Goal: Task Accomplishment & Management: Use online tool/utility

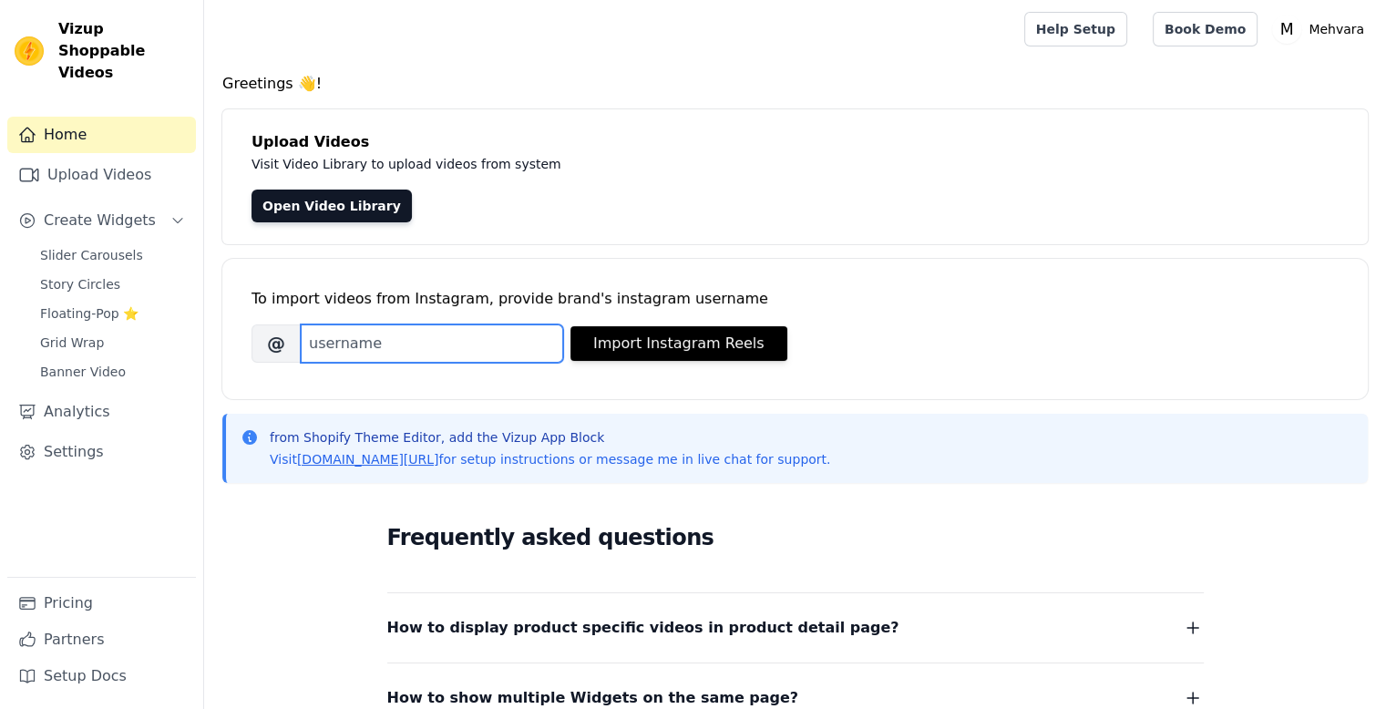
click at [396, 343] on input "Brand's Instagram Username" at bounding box center [432, 343] width 262 height 38
type input "motionin_seep"
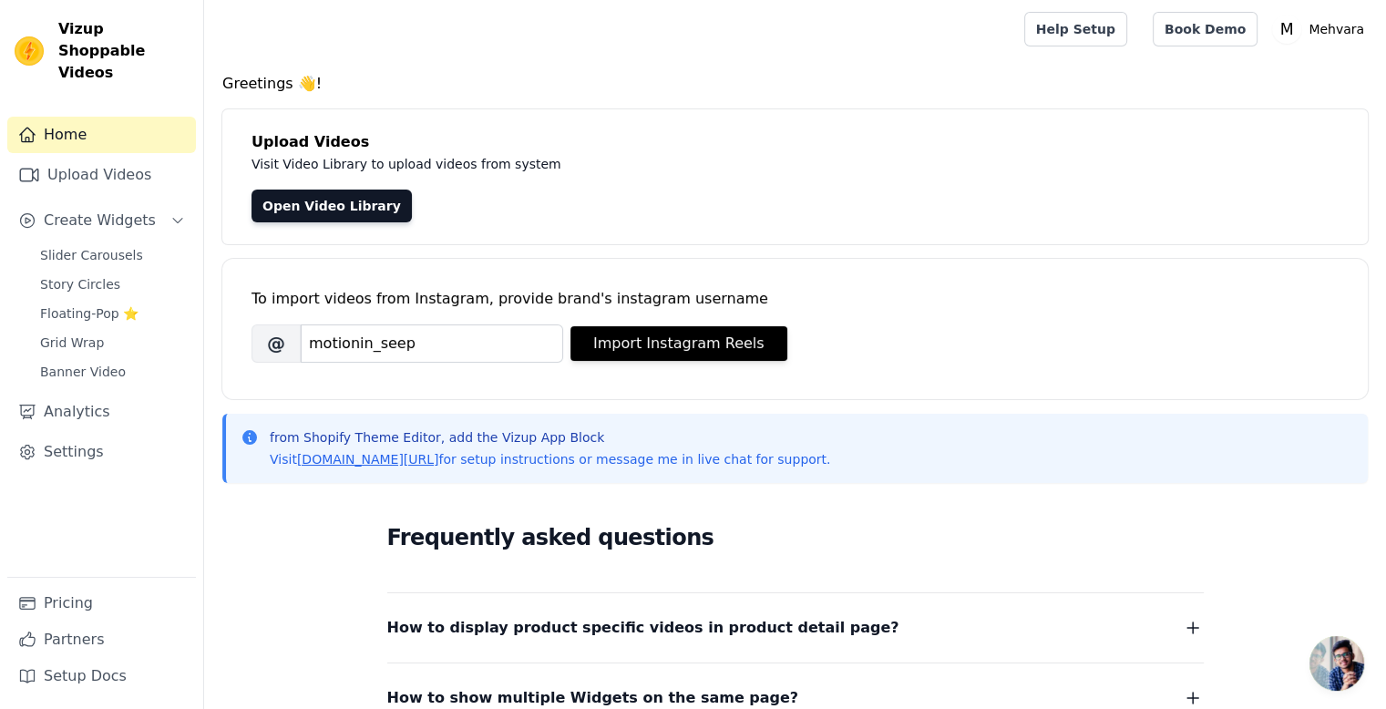
click at [631, 363] on div "To import videos from Instagram, provide brand's instagram username Brand's Ins…" at bounding box center [795, 314] width 1087 height 111
click at [638, 351] on button "Import Instagram Reels" at bounding box center [679, 343] width 217 height 35
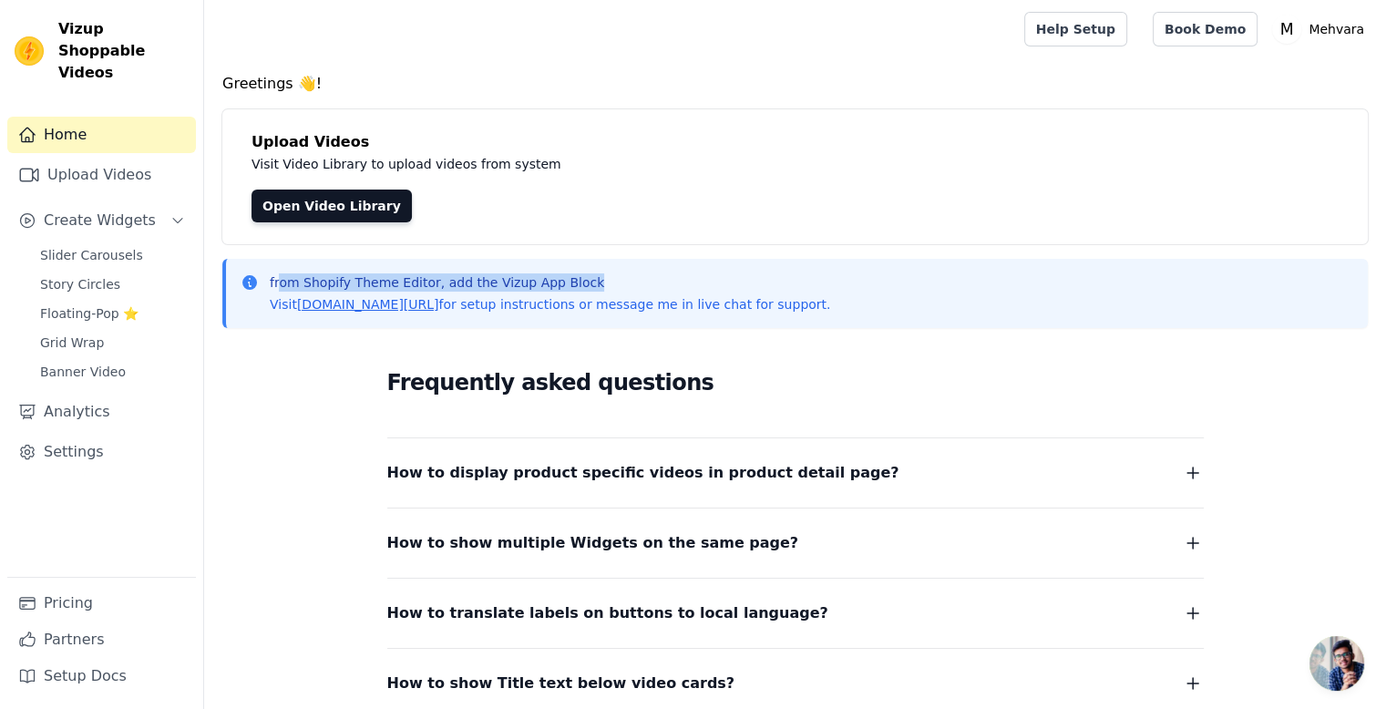
drag, startPoint x: 555, startPoint y: 278, endPoint x: 609, endPoint y: 278, distance: 53.8
click at [609, 278] on p "from Shopify Theme Editor, add the Vizup App Block" at bounding box center [550, 282] width 561 height 18
click at [616, 308] on p "Visit vizupcommerce.com/docs for setup instructions or message me in live chat …" at bounding box center [550, 304] width 561 height 18
click at [135, 117] on link "Home" at bounding box center [101, 135] width 189 height 36
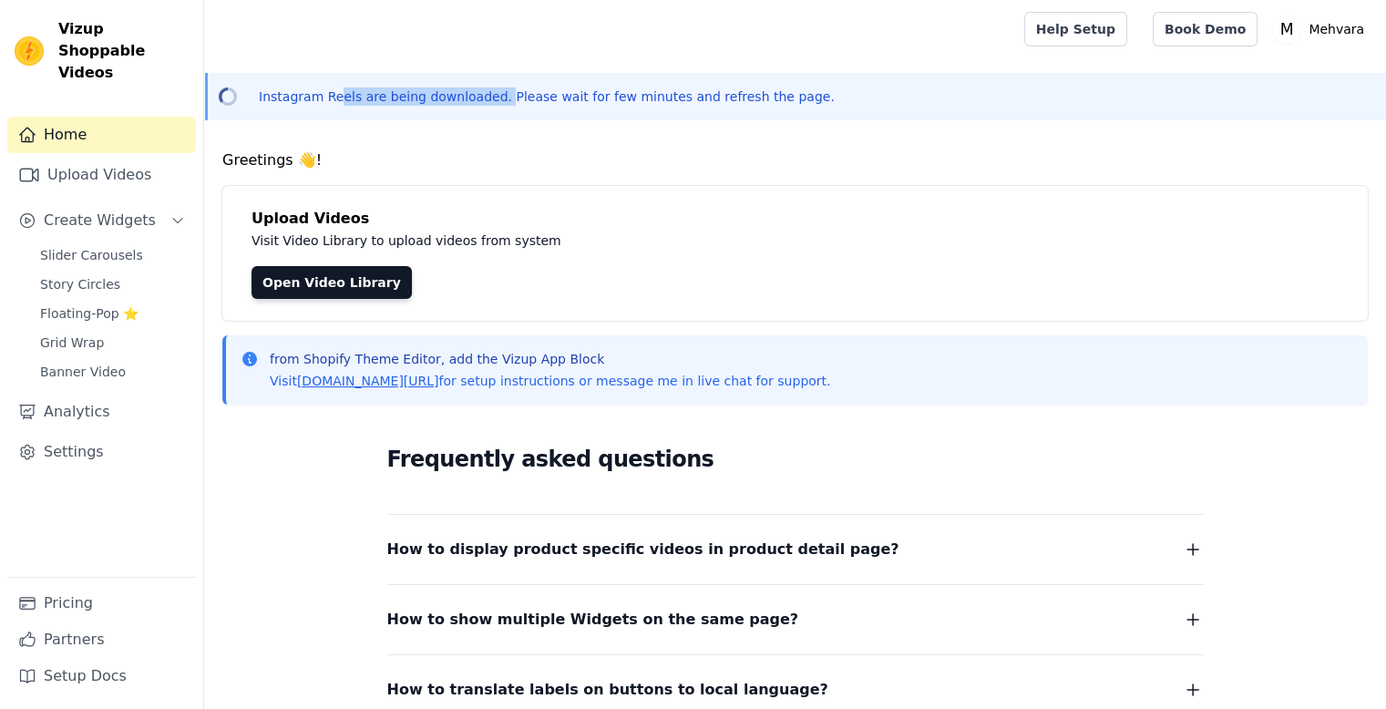
drag, startPoint x: 437, startPoint y: 103, endPoint x: 484, endPoint y: 103, distance: 47.4
click at [484, 103] on p "Instagram Reels are being downloaded. Please wait for few minutes and refresh t…" at bounding box center [547, 96] width 576 height 18
click at [485, 103] on p "Instagram Reels are being downloaded. Please wait for few minutes and refresh t…" at bounding box center [547, 96] width 576 height 18
drag, startPoint x: 403, startPoint y: 108, endPoint x: 507, endPoint y: 98, distance: 104.5
click at [506, 98] on div "Instagram Reels are being downloaded. Please wait for few minutes and refresh t…" at bounding box center [795, 96] width 1182 height 47
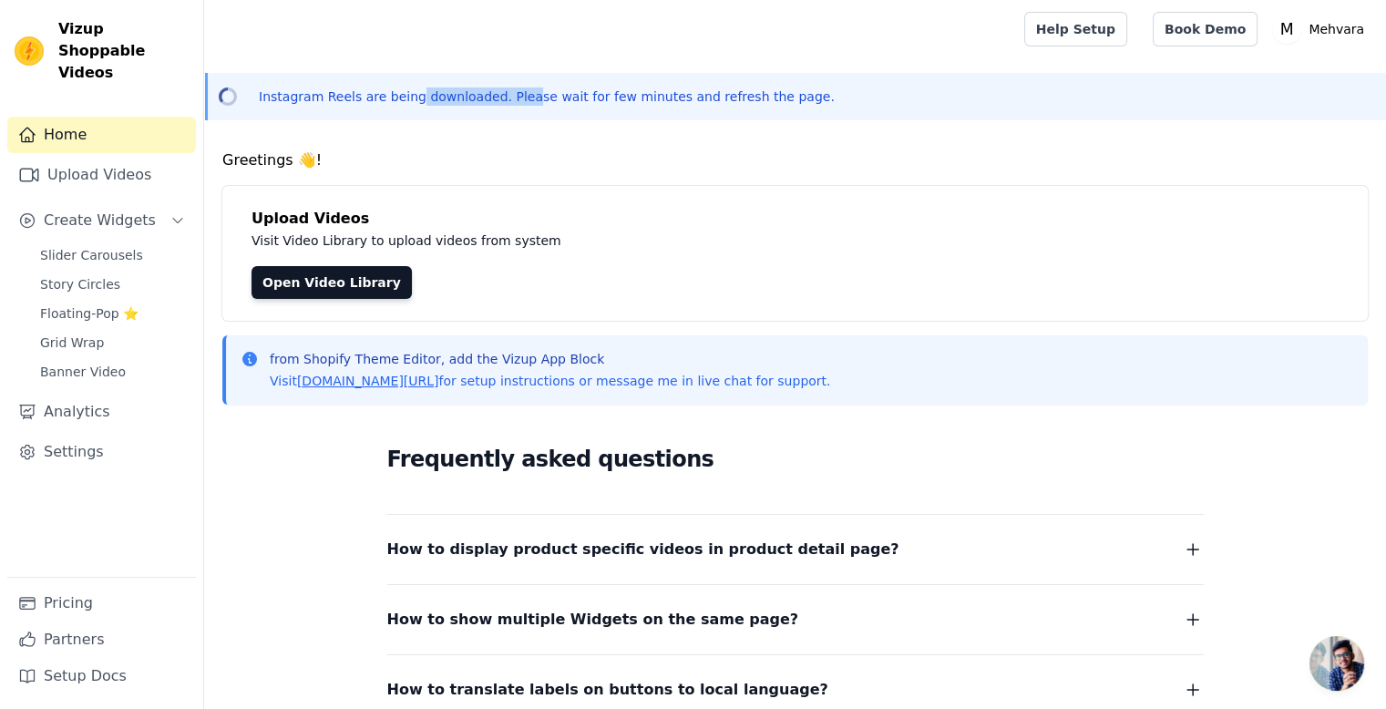
click at [507, 98] on p "Instagram Reels are being downloaded. Please wait for few minutes and refresh t…" at bounding box center [547, 96] width 576 height 18
click at [283, 274] on link "Open Video Library" at bounding box center [332, 282] width 160 height 33
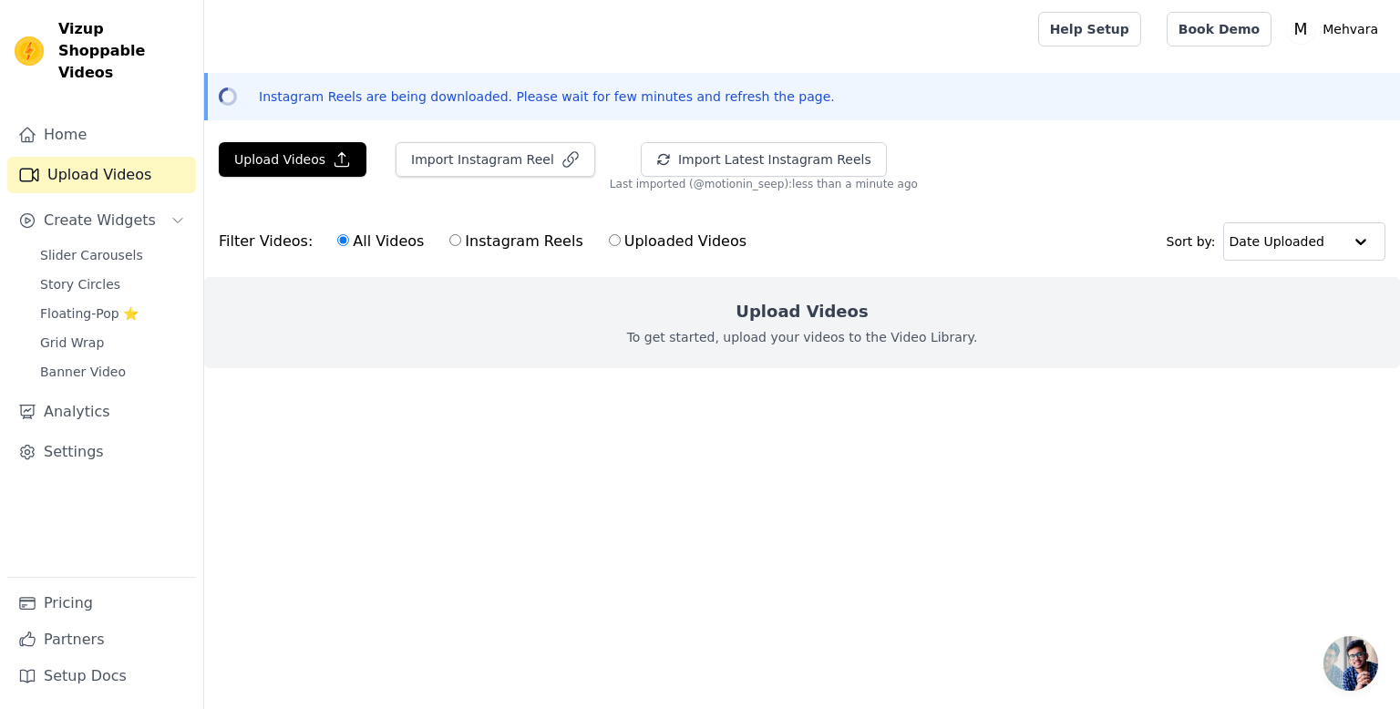
click at [488, 247] on label "Instagram Reels" at bounding box center [515, 242] width 135 height 24
click at [461, 246] on input "Instagram Reels" at bounding box center [455, 240] width 12 height 12
radio input "true"
click at [94, 127] on link "Home" at bounding box center [101, 135] width 189 height 36
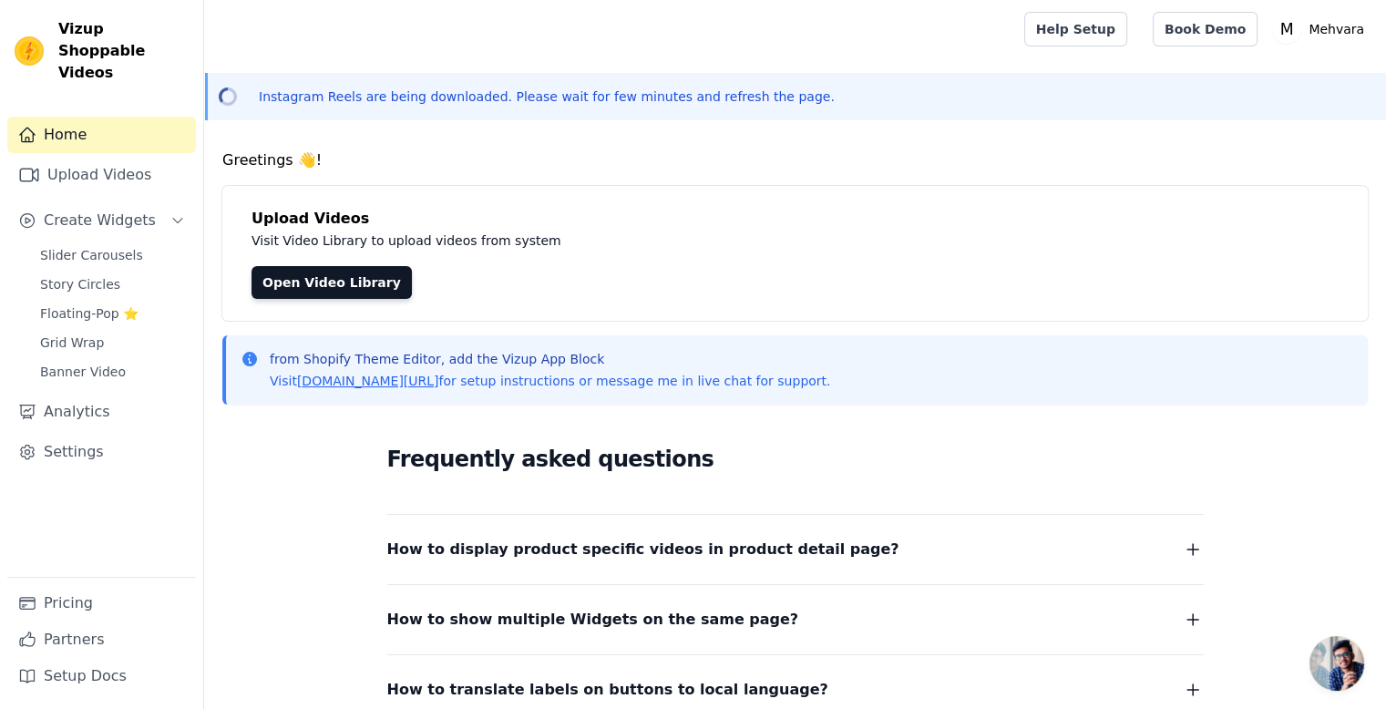
click at [140, 123] on link "Home" at bounding box center [101, 135] width 189 height 36
click at [128, 620] on link "Pricing" at bounding box center [101, 603] width 189 height 36
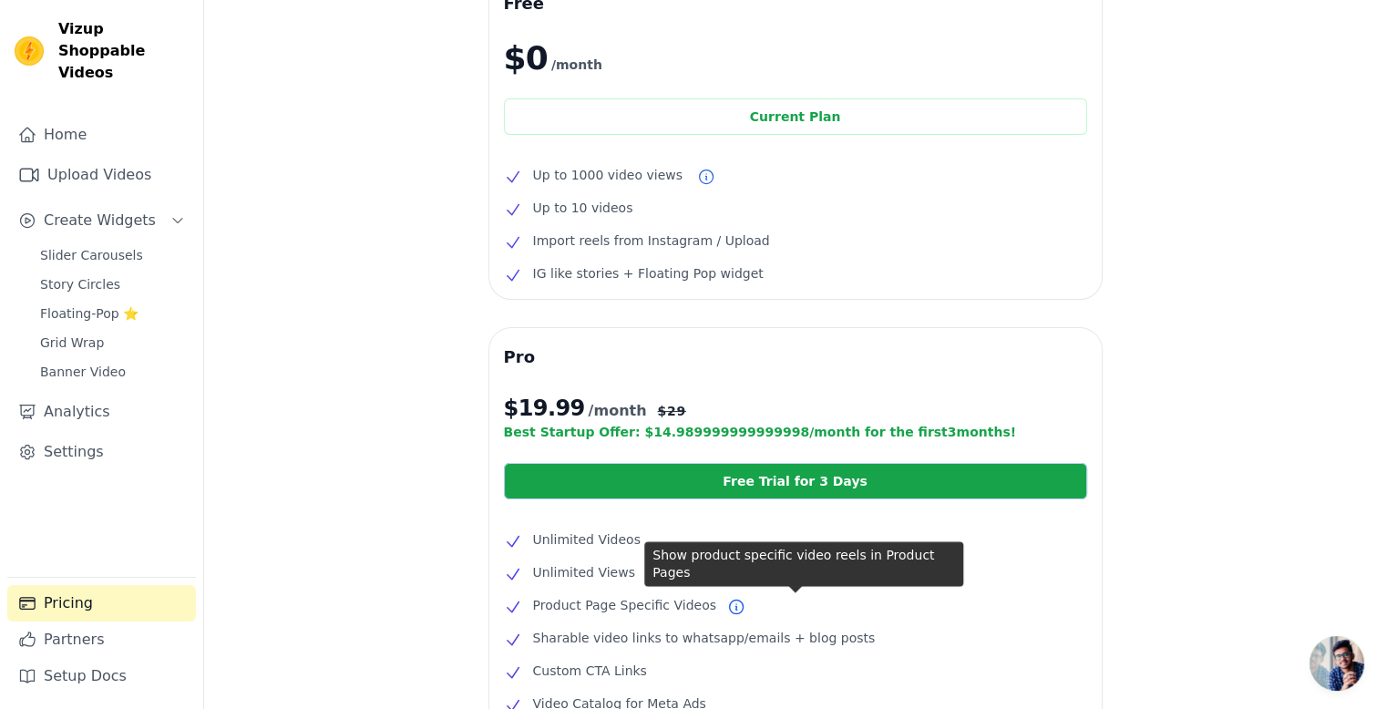
scroll to position [91, 0]
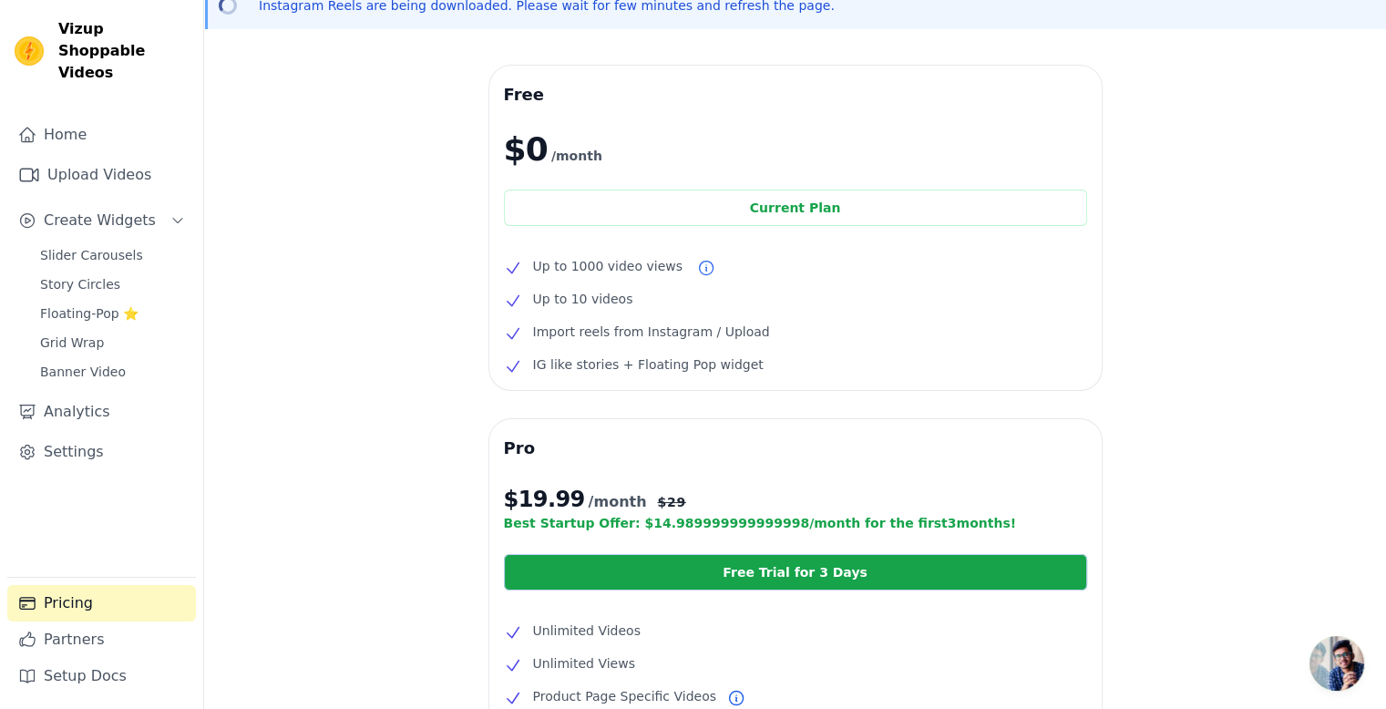
click at [547, 264] on span "Up to 1000 video views" at bounding box center [607, 266] width 149 height 22
drag, startPoint x: 547, startPoint y: 264, endPoint x: 671, endPoint y: 268, distance: 124.0
click at [671, 268] on li "Up to 1000 video views" at bounding box center [795, 266] width 583 height 22
click at [672, 306] on li "Up to 10 videos" at bounding box center [795, 299] width 583 height 22
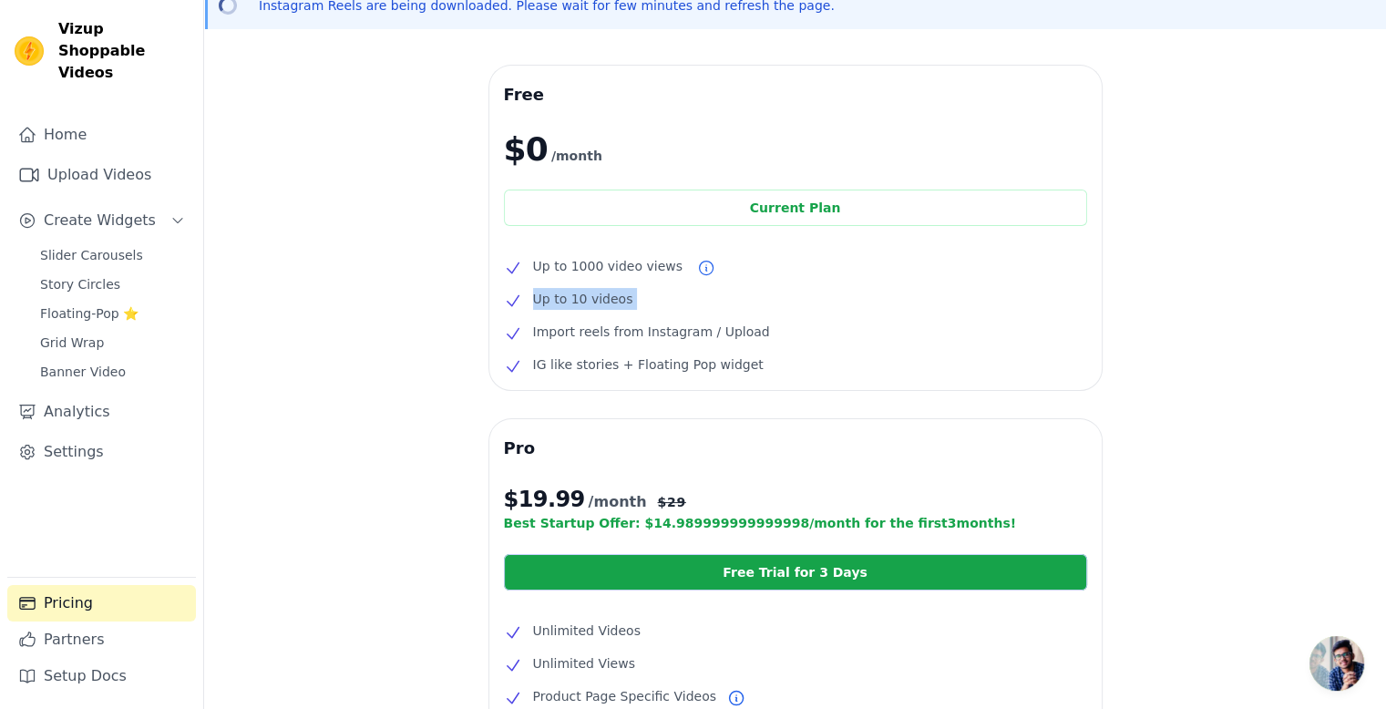
click at [672, 306] on li "Up to 10 videos" at bounding box center [795, 299] width 583 height 22
click at [701, 357] on span "IG like stories + Floating Pop widget" at bounding box center [648, 365] width 231 height 22
click at [664, 338] on span "Import reels from Instagram / Upload" at bounding box center [651, 332] width 237 height 22
drag, startPoint x: 664, startPoint y: 338, endPoint x: 560, endPoint y: 335, distance: 103.9
click at [560, 335] on span "Import reels from Instagram / Upload" at bounding box center [651, 332] width 237 height 22
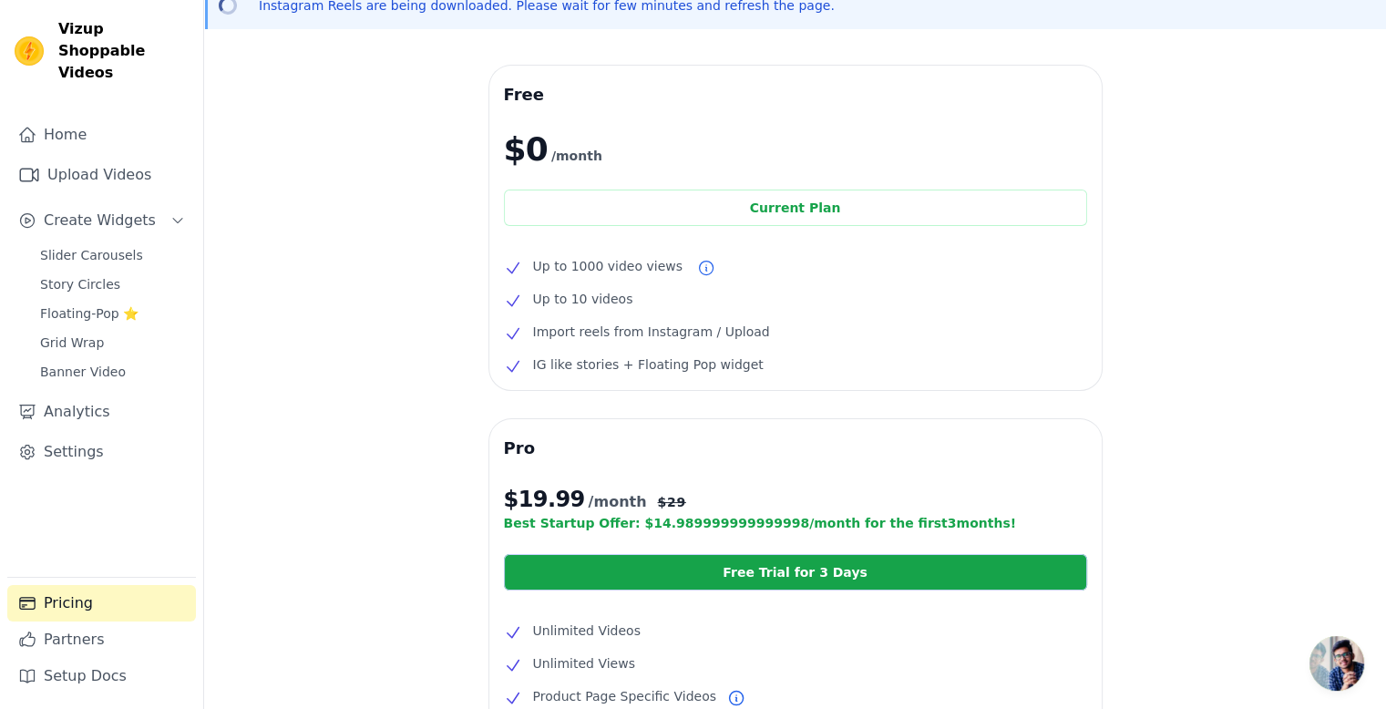
click at [566, 376] on span "IG like stories + Floating Pop widget" at bounding box center [648, 365] width 231 height 22
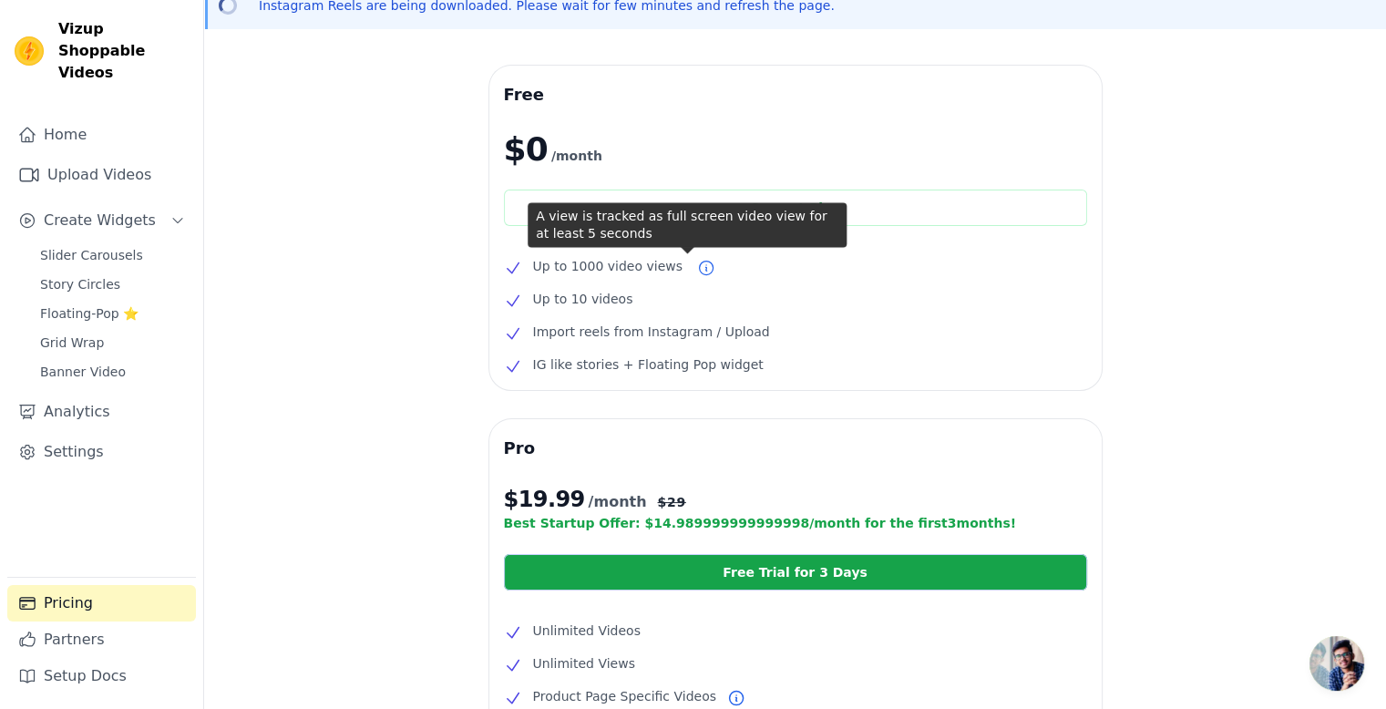
click at [699, 275] on icon at bounding box center [706, 269] width 14 height 14
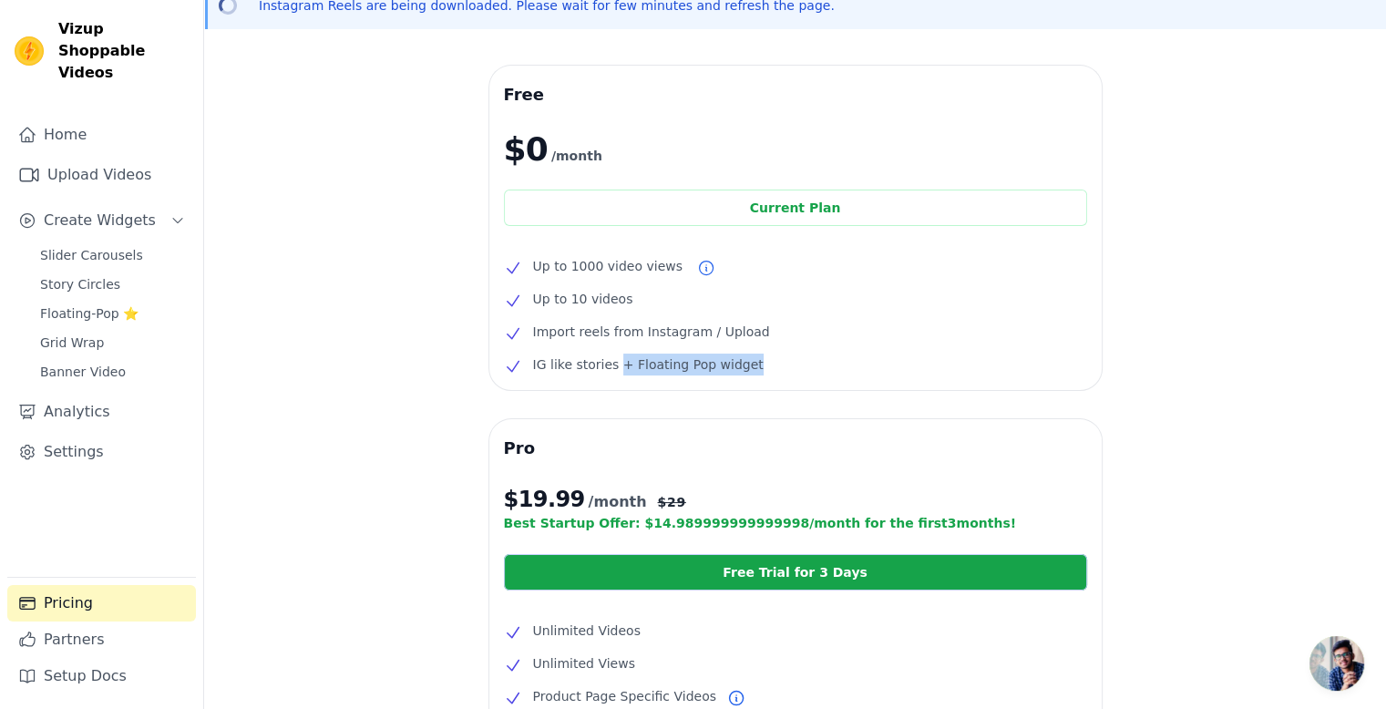
drag, startPoint x: 613, startPoint y: 360, endPoint x: 828, endPoint y: 354, distance: 215.2
click at [828, 354] on ul "Up to 1000 video views Up to 10 videos Import reels from Instagram / Upload IG …" at bounding box center [795, 315] width 583 height 120
click at [830, 398] on div "Free $0 /month Current Plan Up to 1000 video views Up to 10 videos Import reels…" at bounding box center [795, 459] width 612 height 787
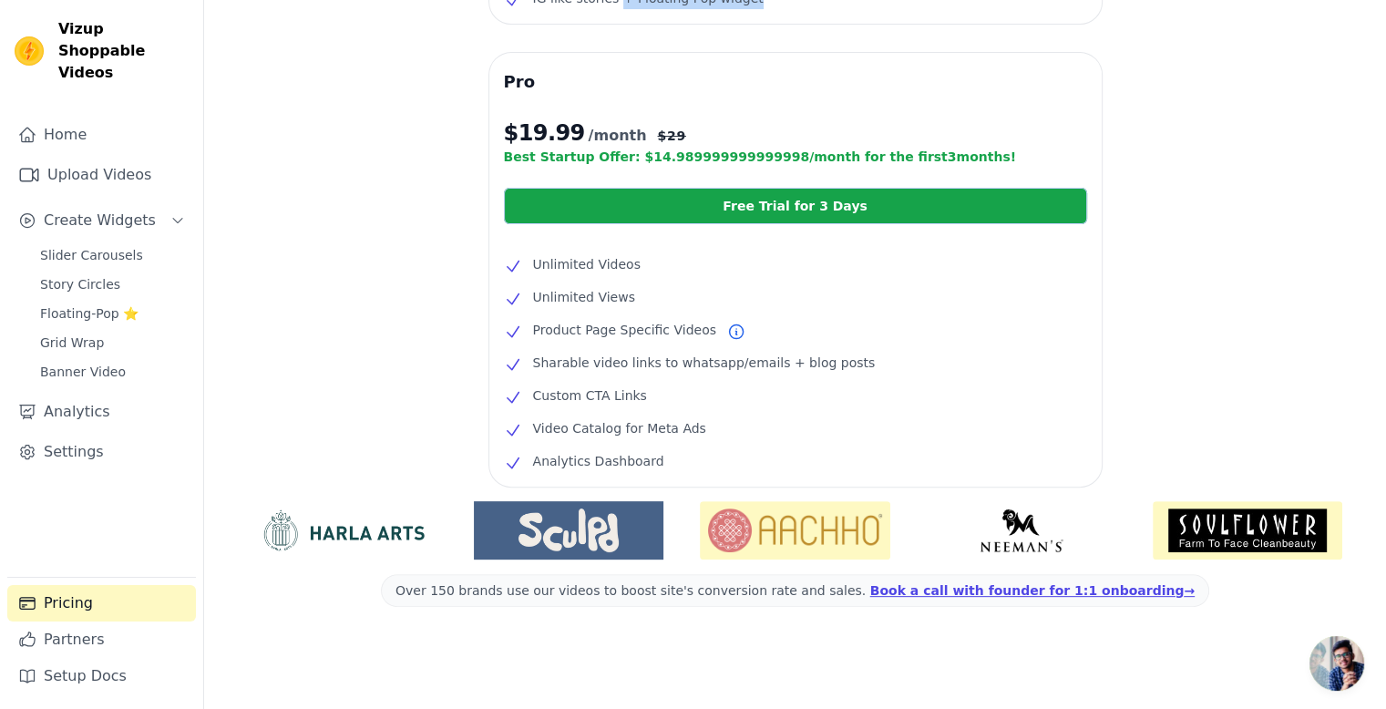
scroll to position [459, 0]
click at [711, 343] on ul "Unlimited Videos Unlimited Views Product Page Specific Videos Sharable video li…" at bounding box center [795, 362] width 583 height 219
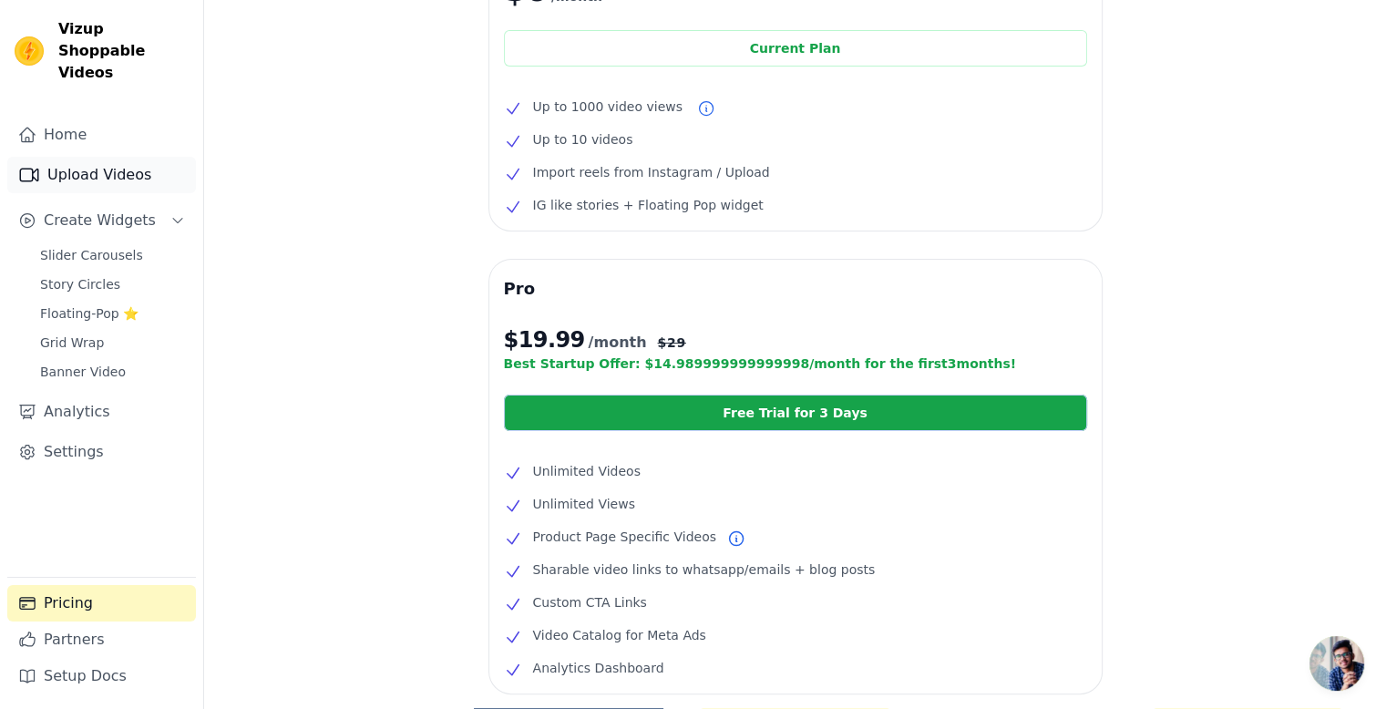
scroll to position [95, 0]
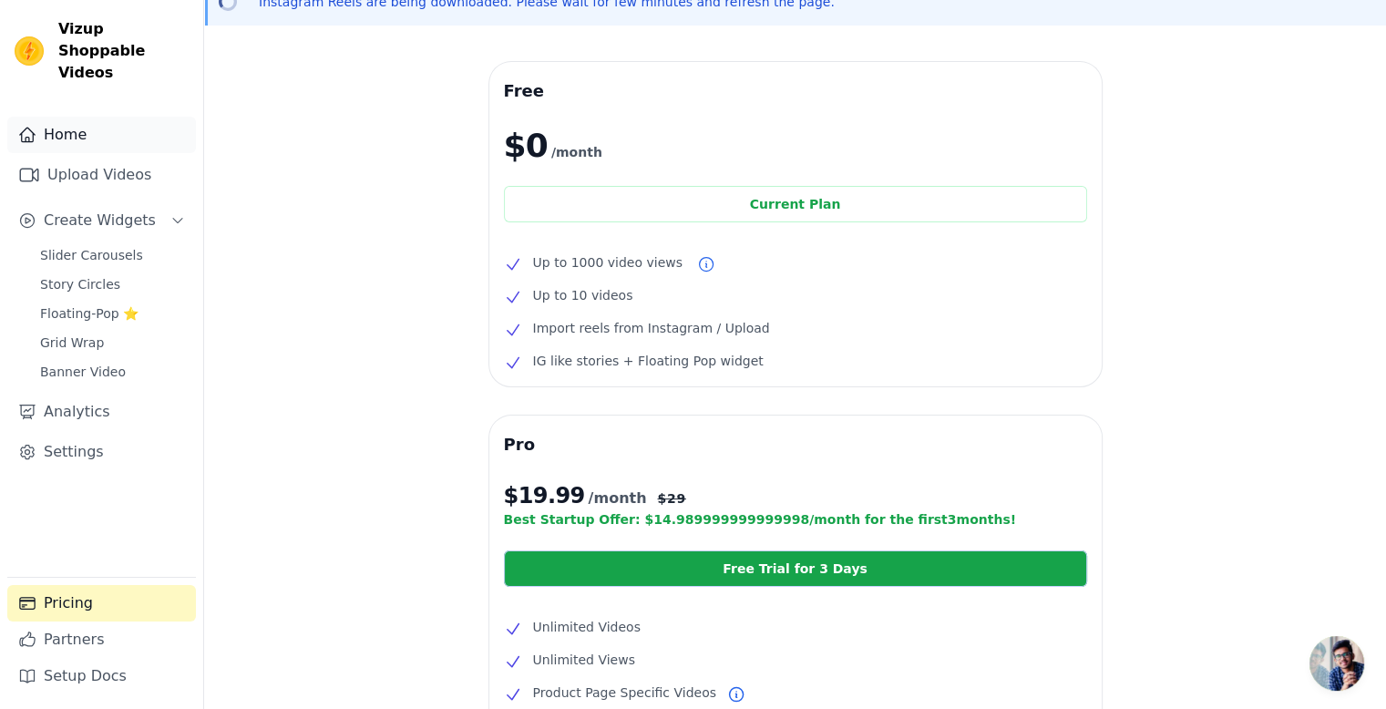
click at [98, 125] on link "Home" at bounding box center [101, 135] width 189 height 36
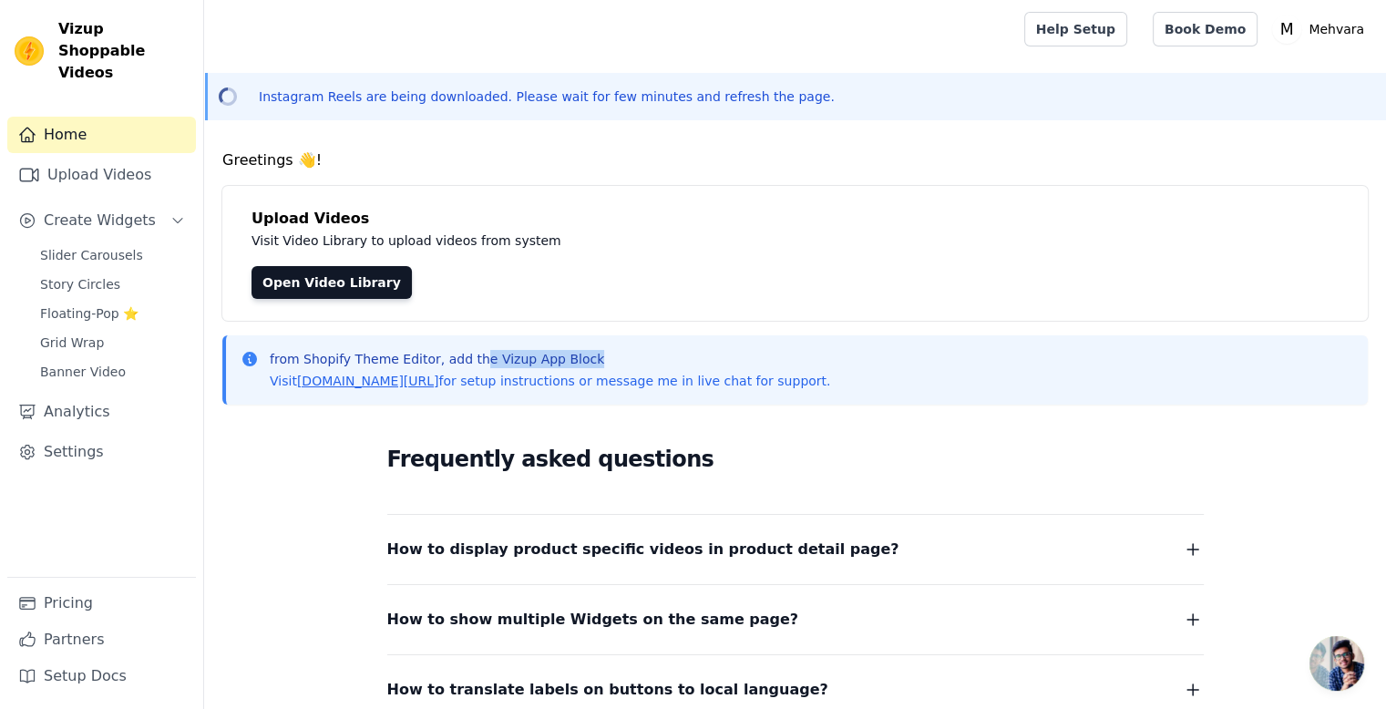
drag, startPoint x: 573, startPoint y: 351, endPoint x: 463, endPoint y: 351, distance: 110.3
click at [463, 351] on p "from Shopify Theme Editor, add the Vizup App Block" at bounding box center [550, 359] width 561 height 18
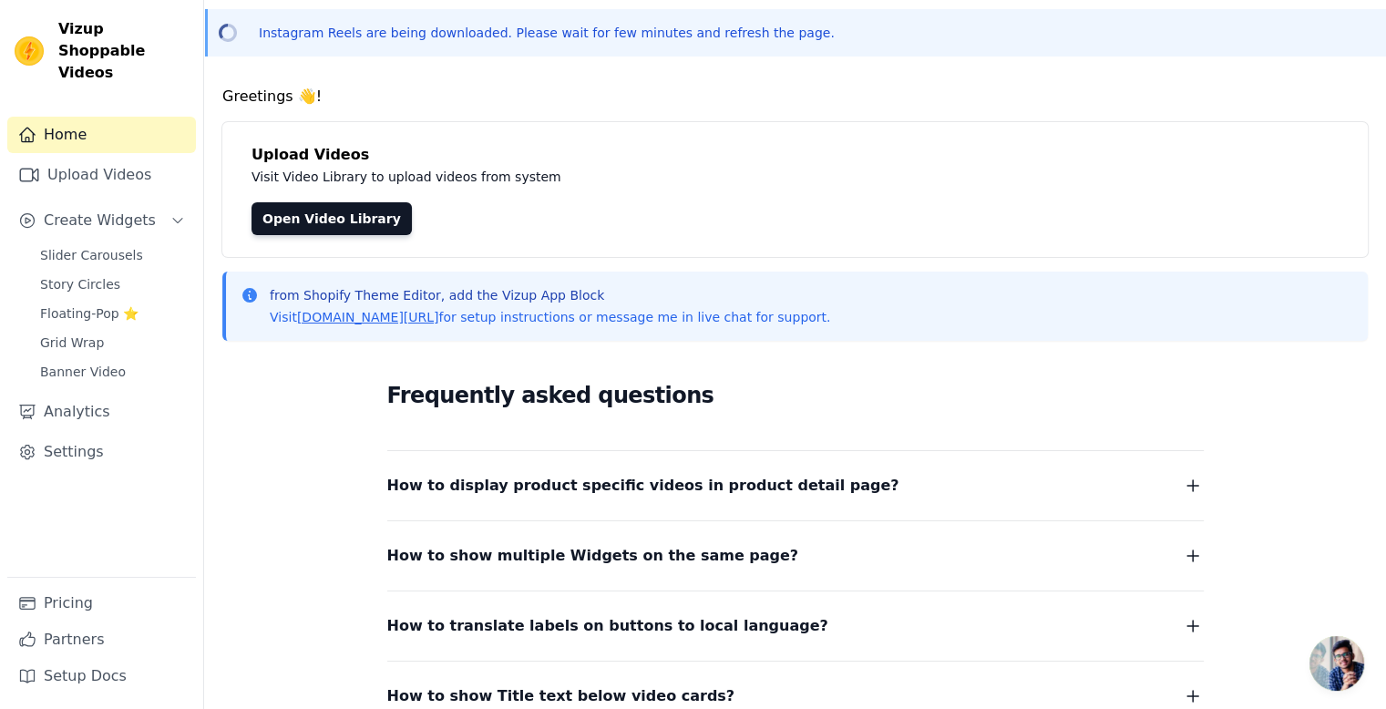
scroll to position [234, 0]
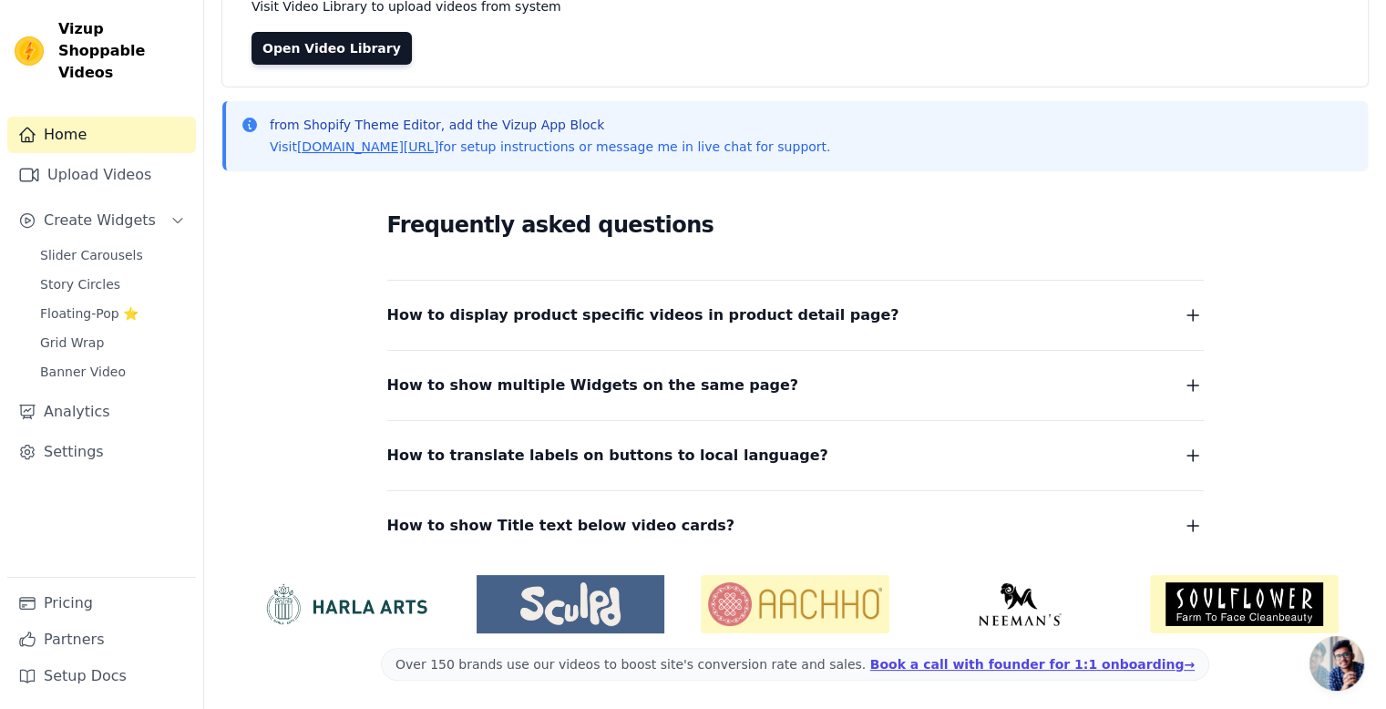
drag, startPoint x: 581, startPoint y: 323, endPoint x: 564, endPoint y: 707, distance: 385.0
click at [561, 600] on img at bounding box center [571, 604] width 189 height 44
drag, startPoint x: 722, startPoint y: 588, endPoint x: 729, endPoint y: 574, distance: 15.5
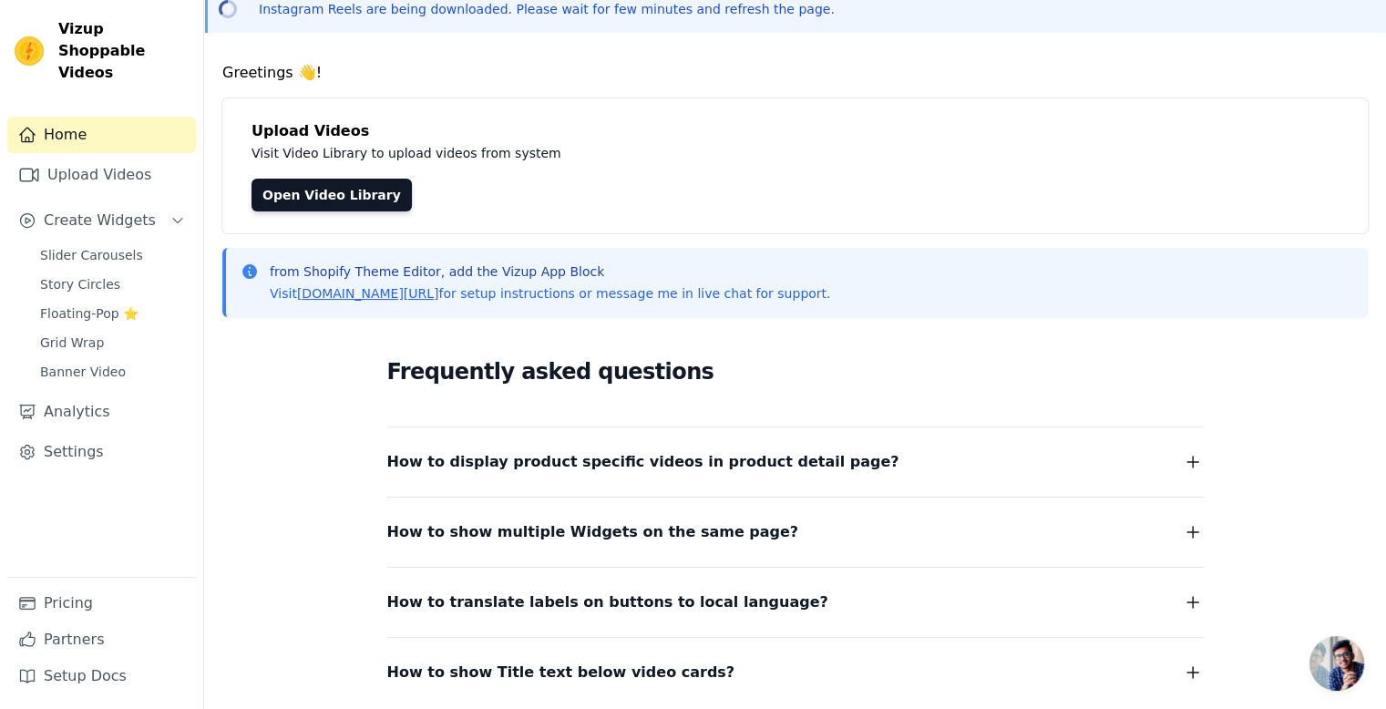
scroll to position [0, 0]
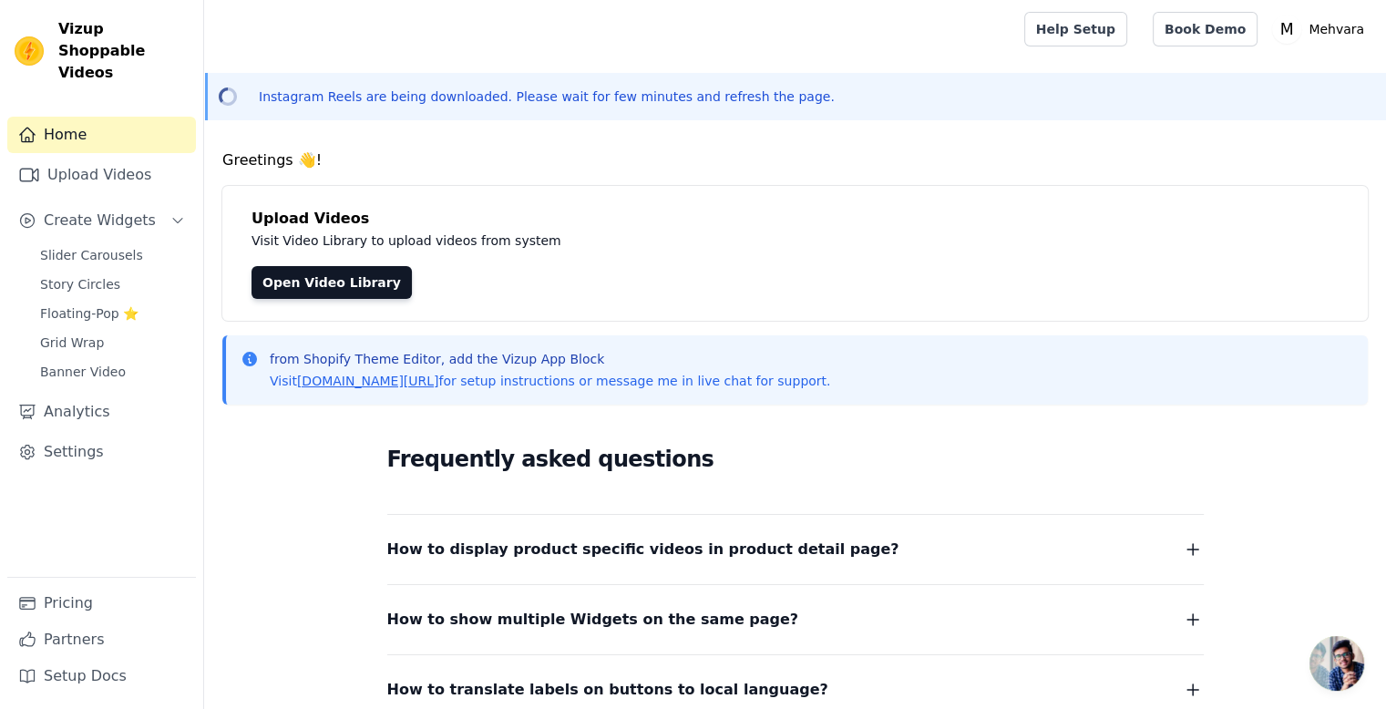
click at [118, 117] on link "Home" at bounding box center [101, 135] width 189 height 36
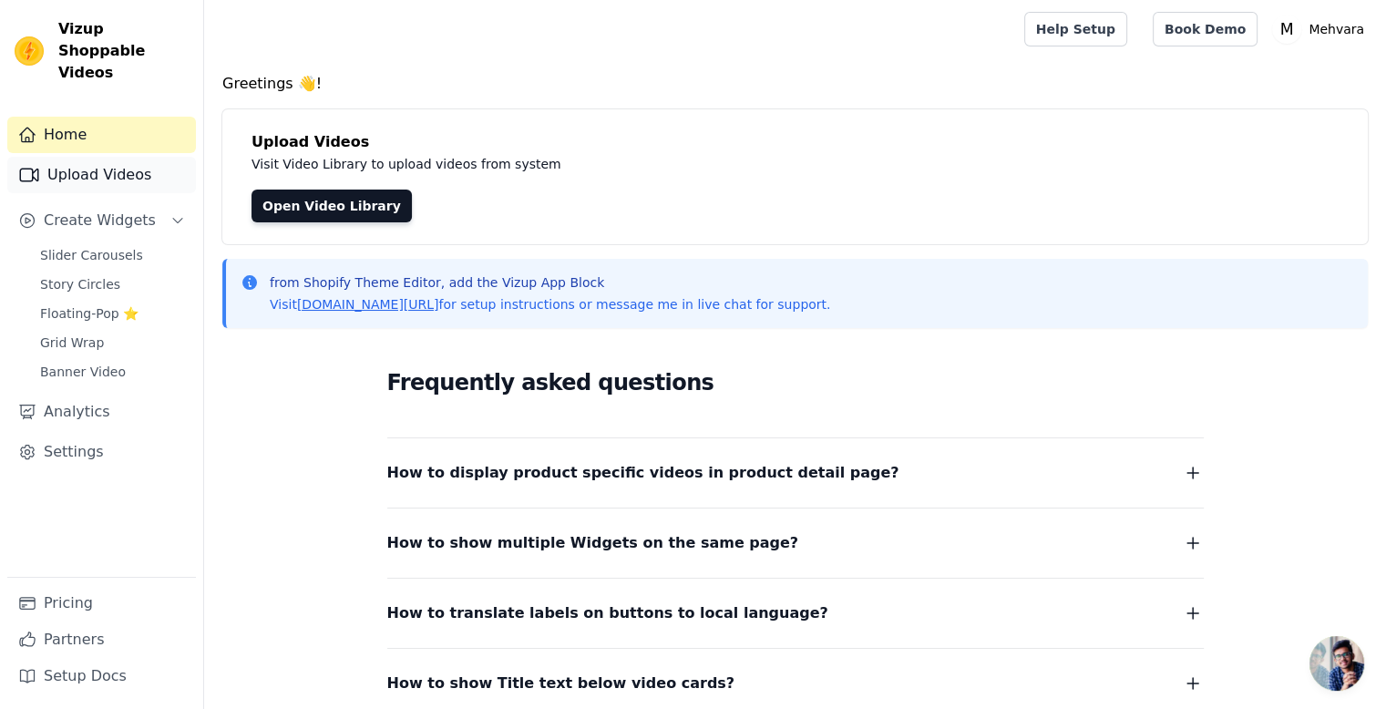
click at [129, 158] on link "Upload Videos" at bounding box center [101, 175] width 189 height 36
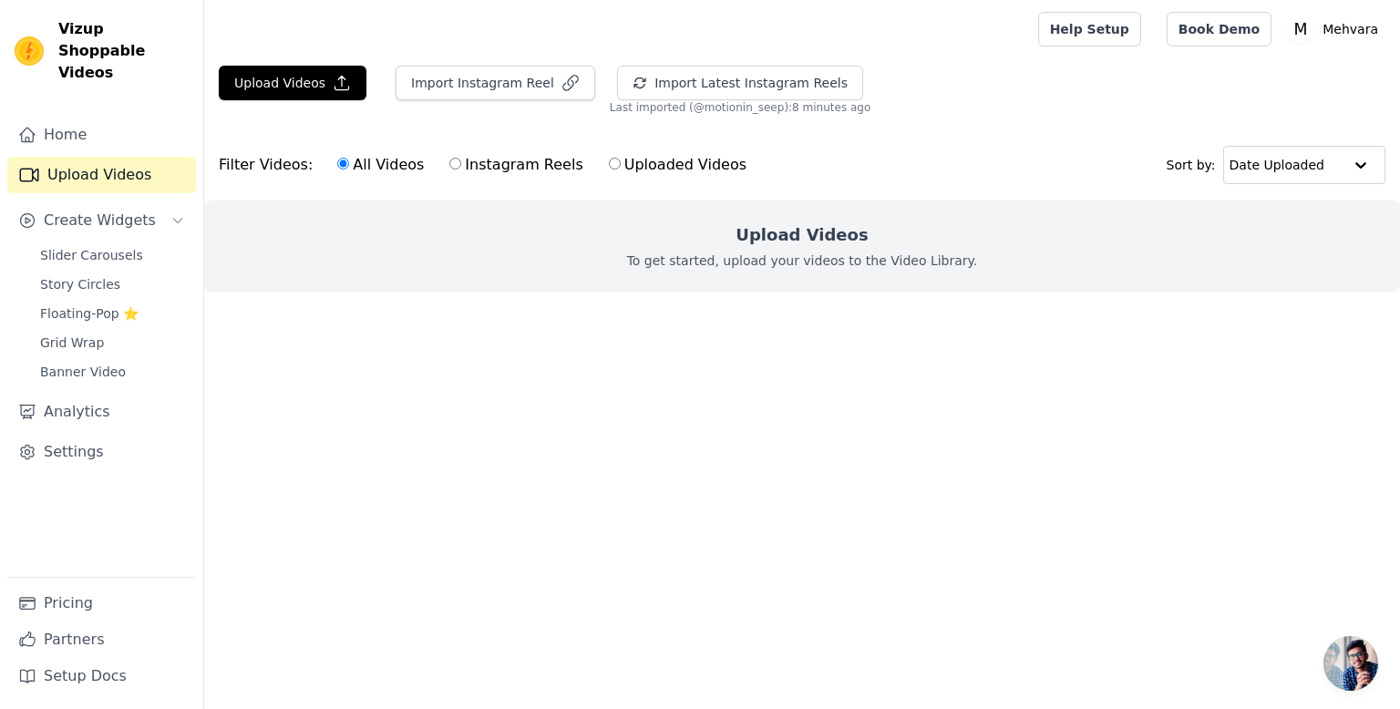
click at [469, 161] on label "Instagram Reels" at bounding box center [515, 165] width 135 height 24
click at [461, 161] on input "Instagram Reels" at bounding box center [455, 164] width 12 height 12
radio input "true"
click at [483, 87] on button "Import Instagram Reel" at bounding box center [496, 83] width 200 height 35
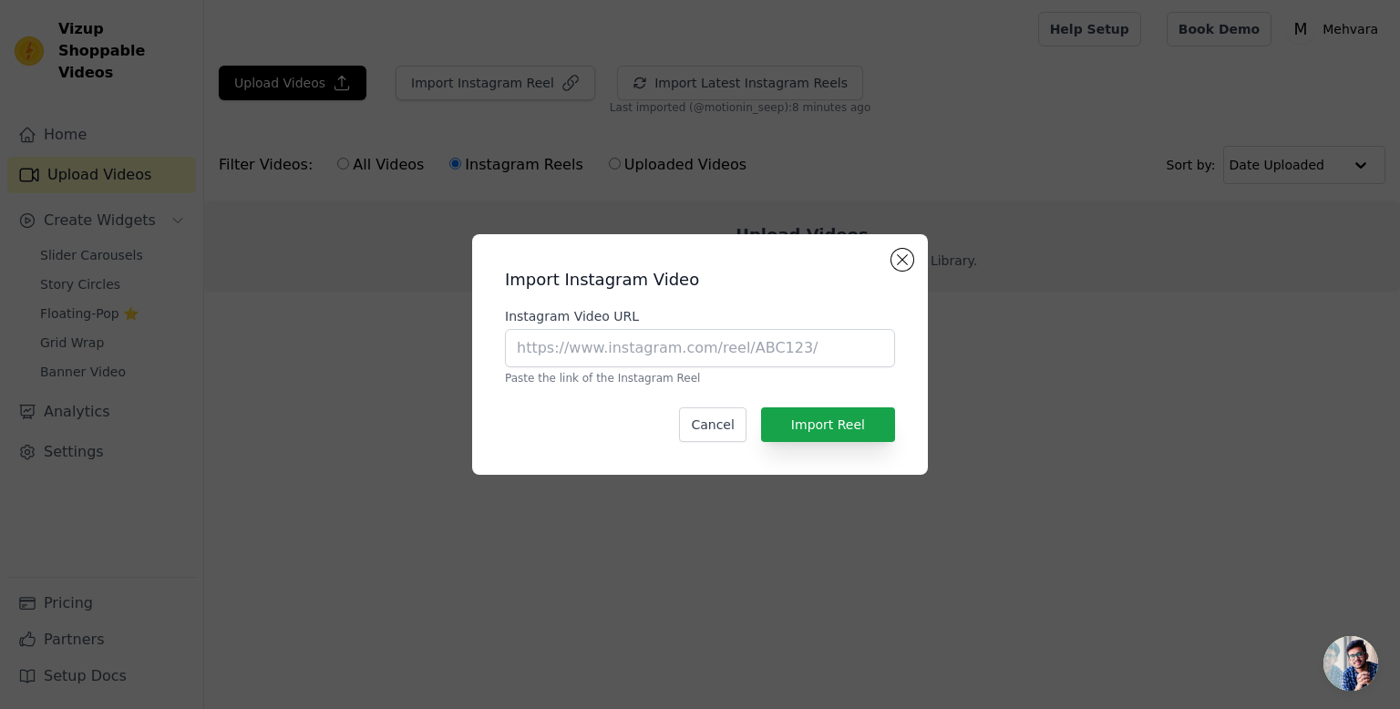
click at [900, 246] on div "Import Instagram Video Instagram Video URL Paste the link of the Instagram Reel…" at bounding box center [700, 354] width 456 height 241
click at [710, 425] on button "Cancel" at bounding box center [712, 424] width 67 height 35
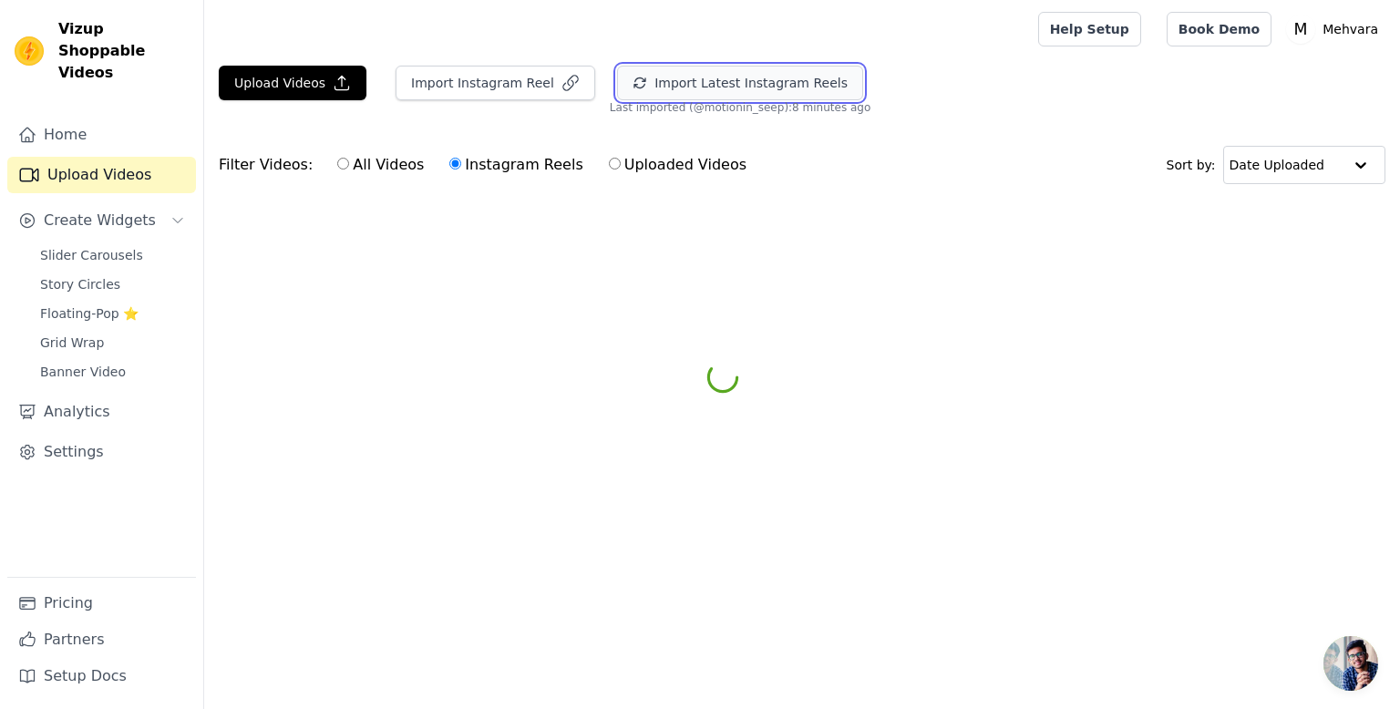
click at [704, 87] on button "Import Latest Instagram Reels" at bounding box center [740, 83] width 246 height 35
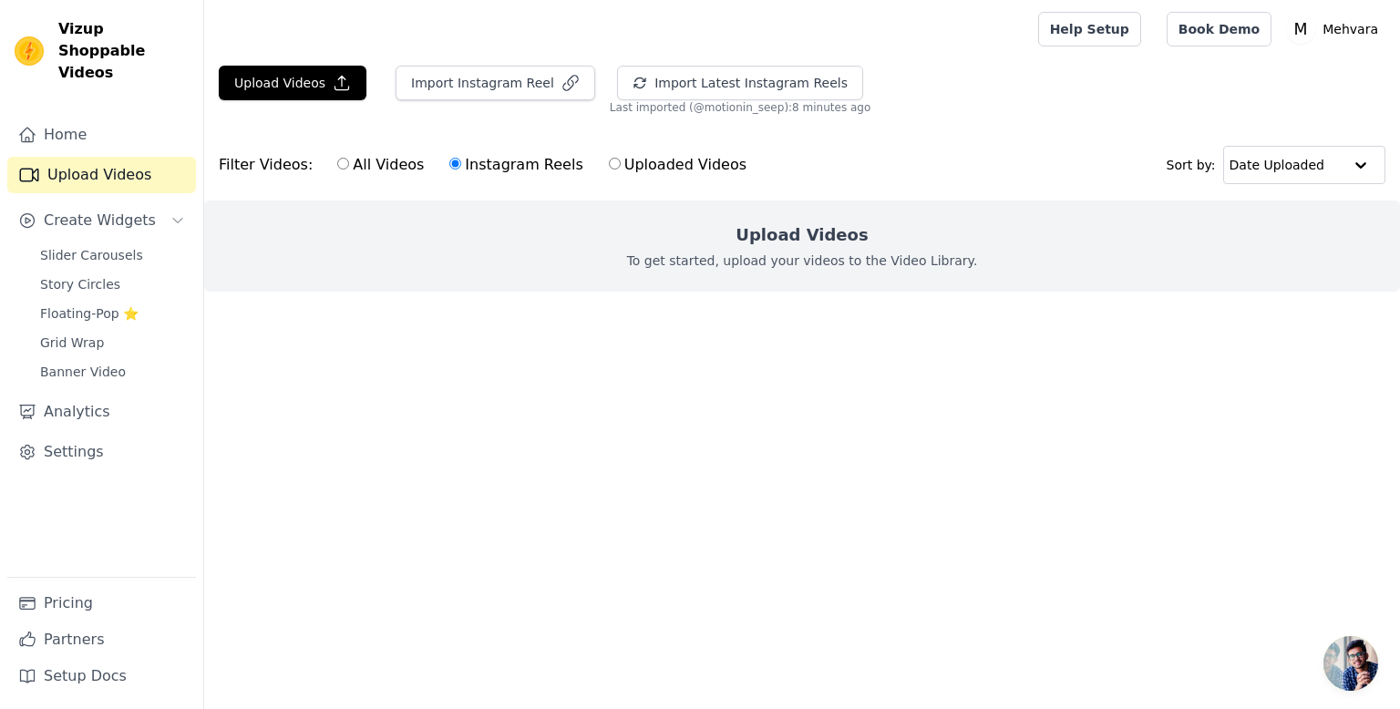
click at [488, 161] on label "Instagram Reels" at bounding box center [515, 165] width 135 height 24
click at [461, 161] on input "Instagram Reels" at bounding box center [455, 164] width 12 height 12
click at [608, 163] on label "Uploaded Videos" at bounding box center [677, 165] width 139 height 24
click at [609, 163] on input "Uploaded Videos" at bounding box center [615, 164] width 12 height 12
radio input "true"
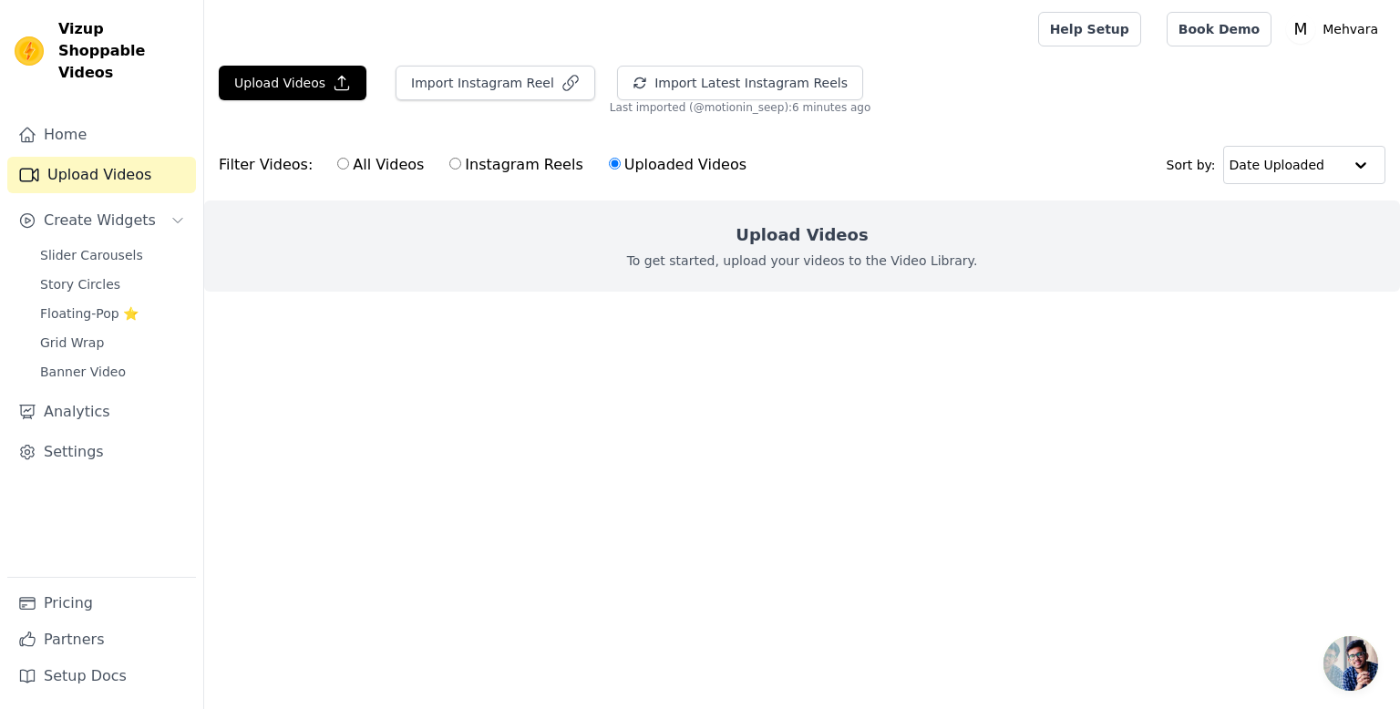
click at [465, 167] on label "Instagram Reels" at bounding box center [515, 165] width 135 height 24
click at [461, 167] on input "Instagram Reels" at bounding box center [455, 164] width 12 height 12
radio input "true"
click at [337, 170] on input "All Videos" at bounding box center [343, 164] width 12 height 12
radio input "true"
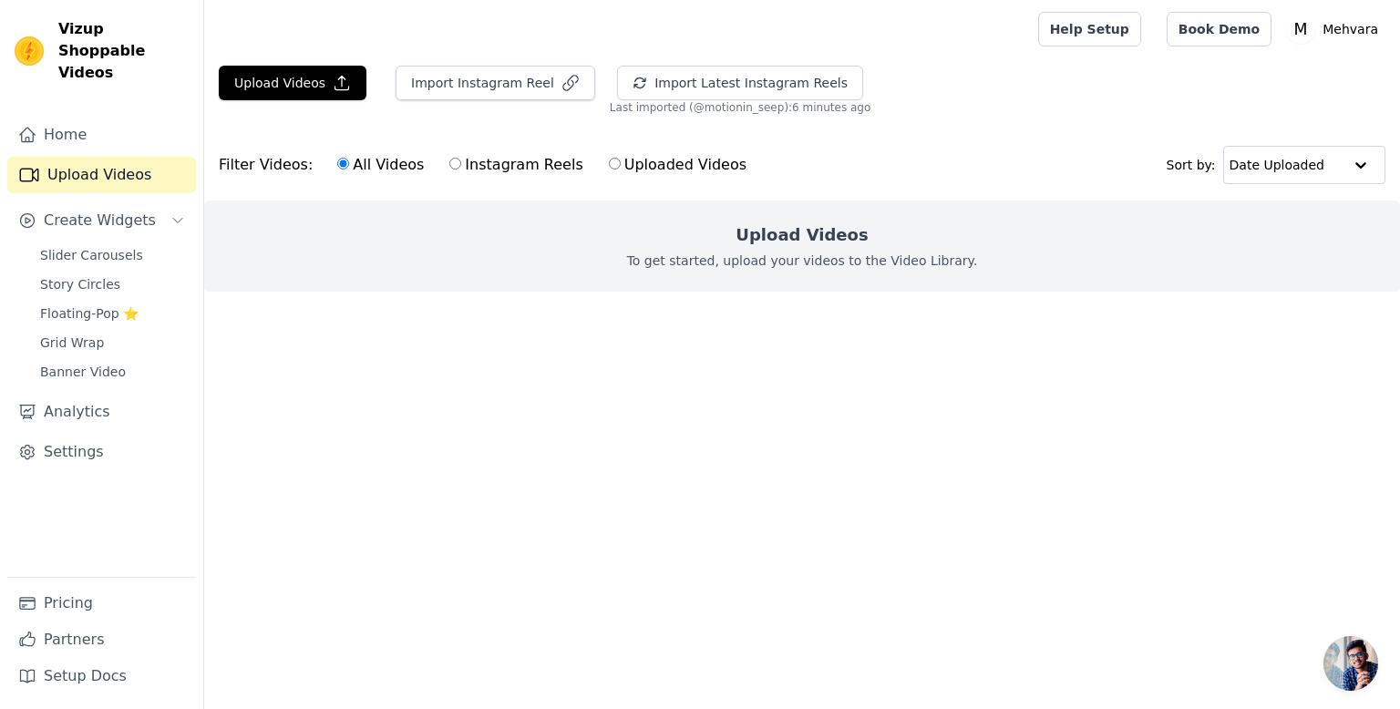
click at [554, 278] on div "Upload Videos To get started, upload your videos to the Video Library." at bounding box center [802, 246] width 1196 height 91
drag, startPoint x: 625, startPoint y: 107, endPoint x: 806, endPoint y: 91, distance: 181.1
click at [806, 91] on div "Import Latest Instagram Reels Import Latest IG Reels Last imported (@ motionin_…" at bounding box center [740, 90] width 261 height 49
click at [813, 119] on div "Upload Videos Import Instagram Reel Import Latest Instagram Reels Import Latest…" at bounding box center [802, 193] width 1196 height 255
click at [525, 87] on button "Import Instagram Reel" at bounding box center [496, 83] width 200 height 35
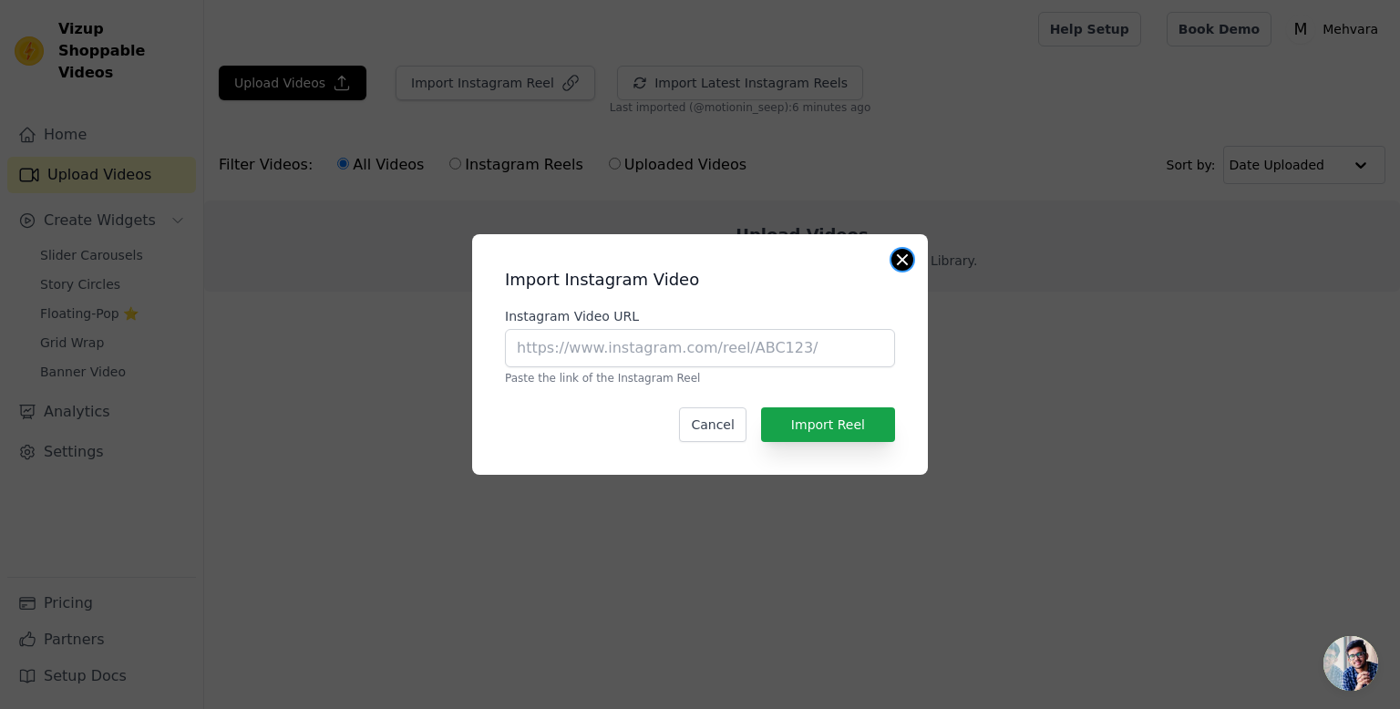
click at [894, 265] on button "Close modal" at bounding box center [902, 260] width 22 height 22
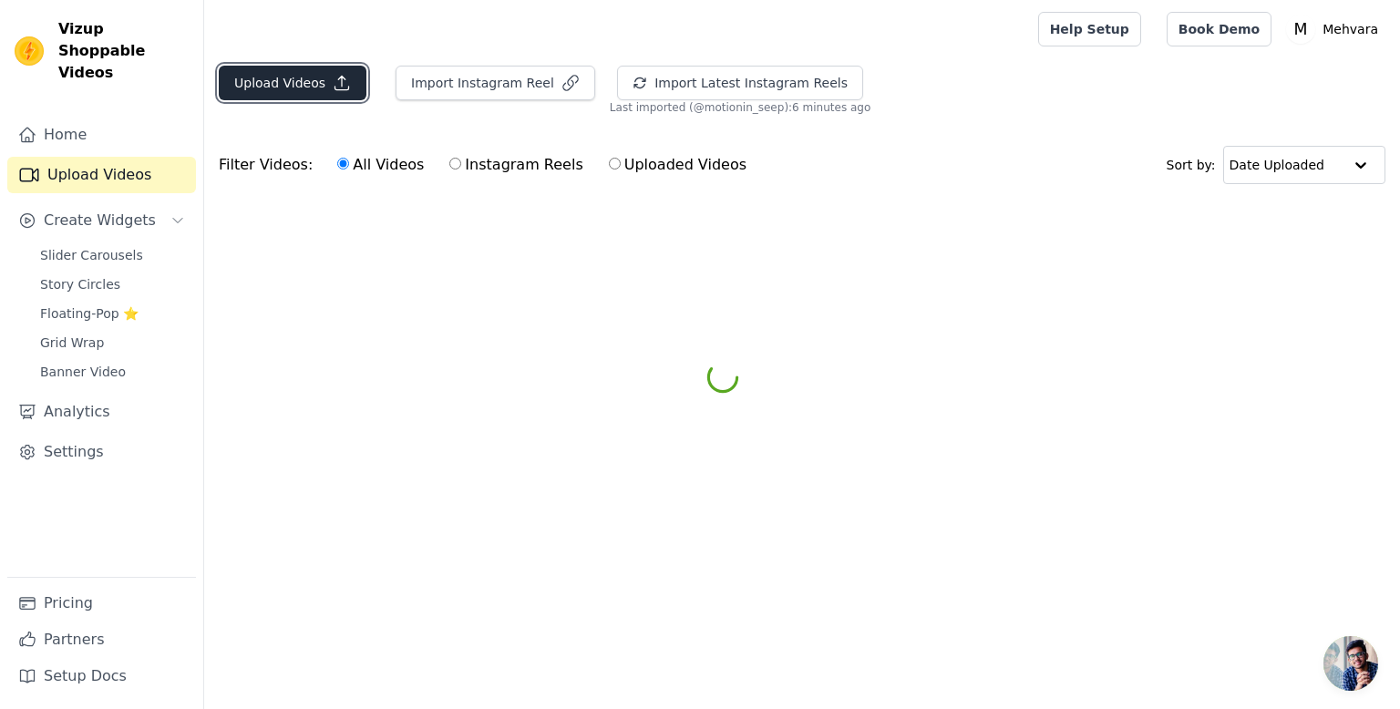
click at [298, 79] on button "Upload Videos" at bounding box center [293, 83] width 148 height 35
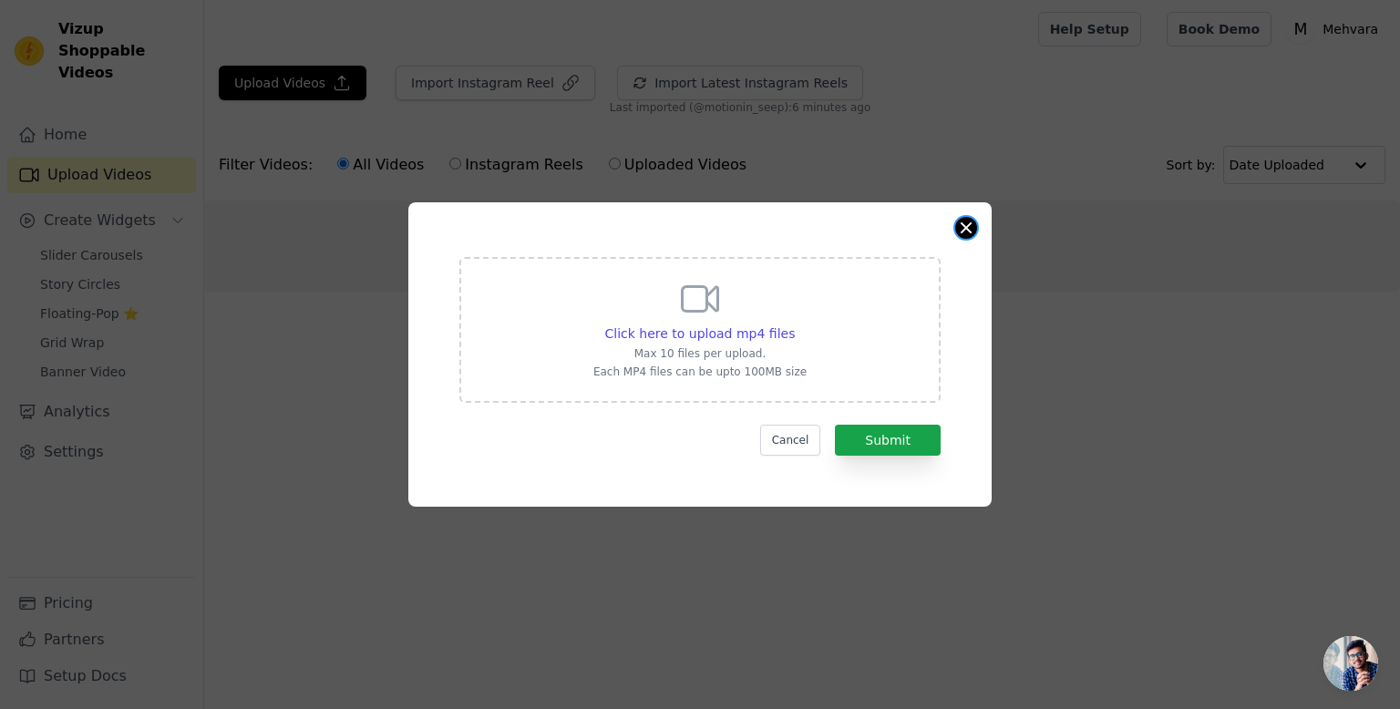
click at [961, 227] on button "Close modal" at bounding box center [966, 228] width 22 height 22
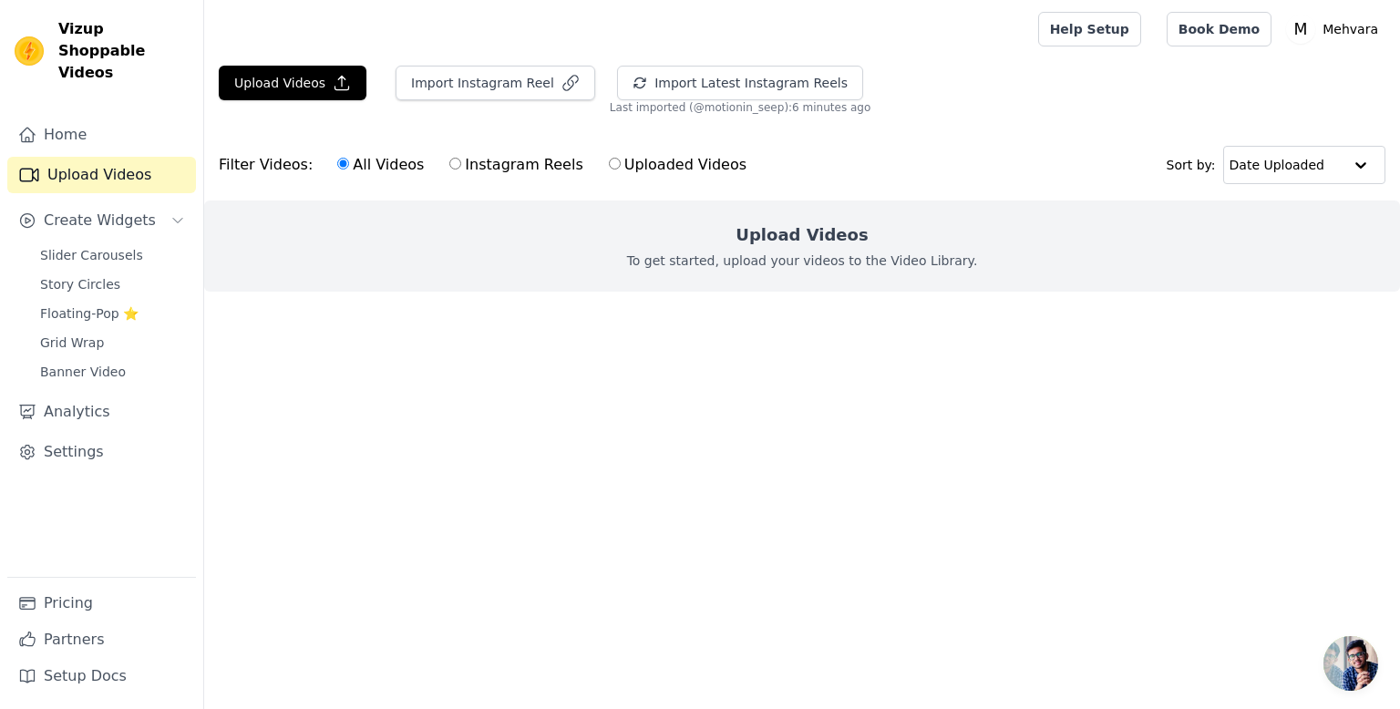
click at [1184, 32] on div "Help Setup Book Demo Open user menu M Mehvara Settings Help Docs Sign out" at bounding box center [1211, 29] width 347 height 58
click at [1192, 34] on link "Book Demo" at bounding box center [1219, 29] width 105 height 35
